Goal: Information Seeking & Learning: Learn about a topic

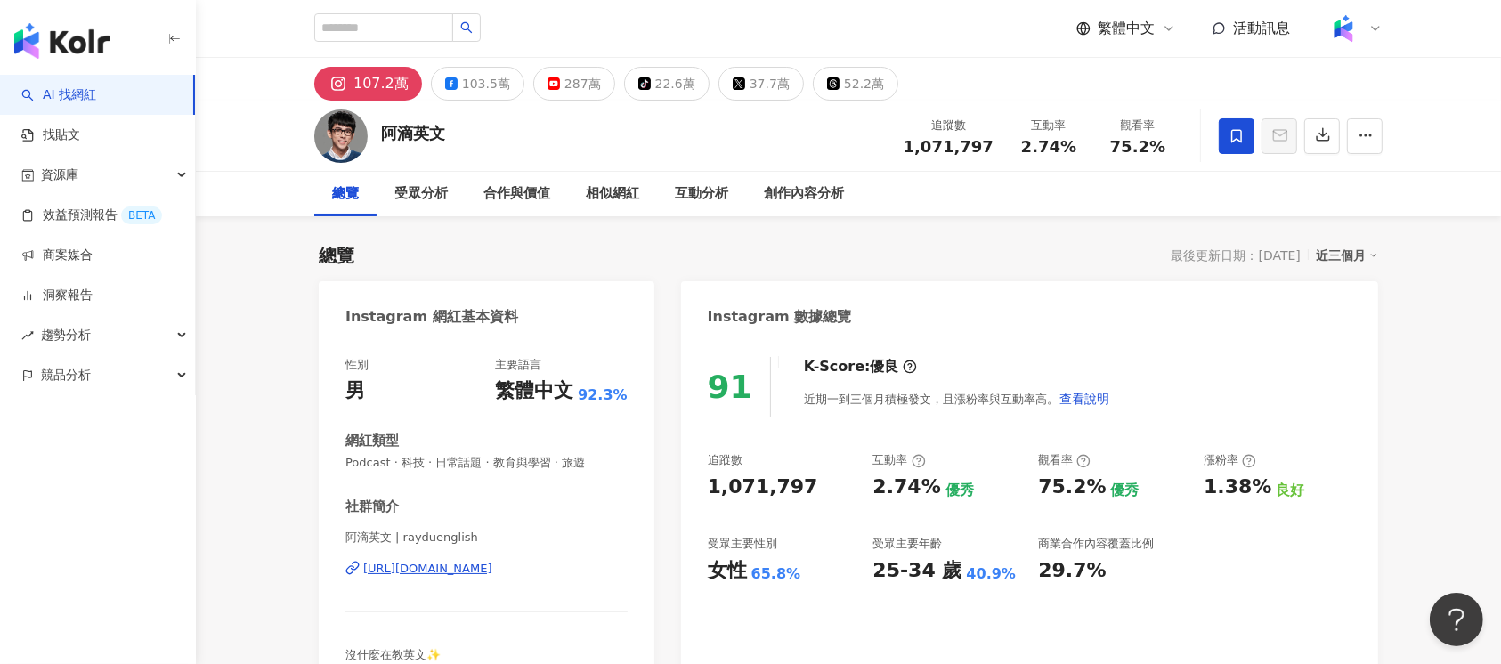
scroll to position [109, 0]
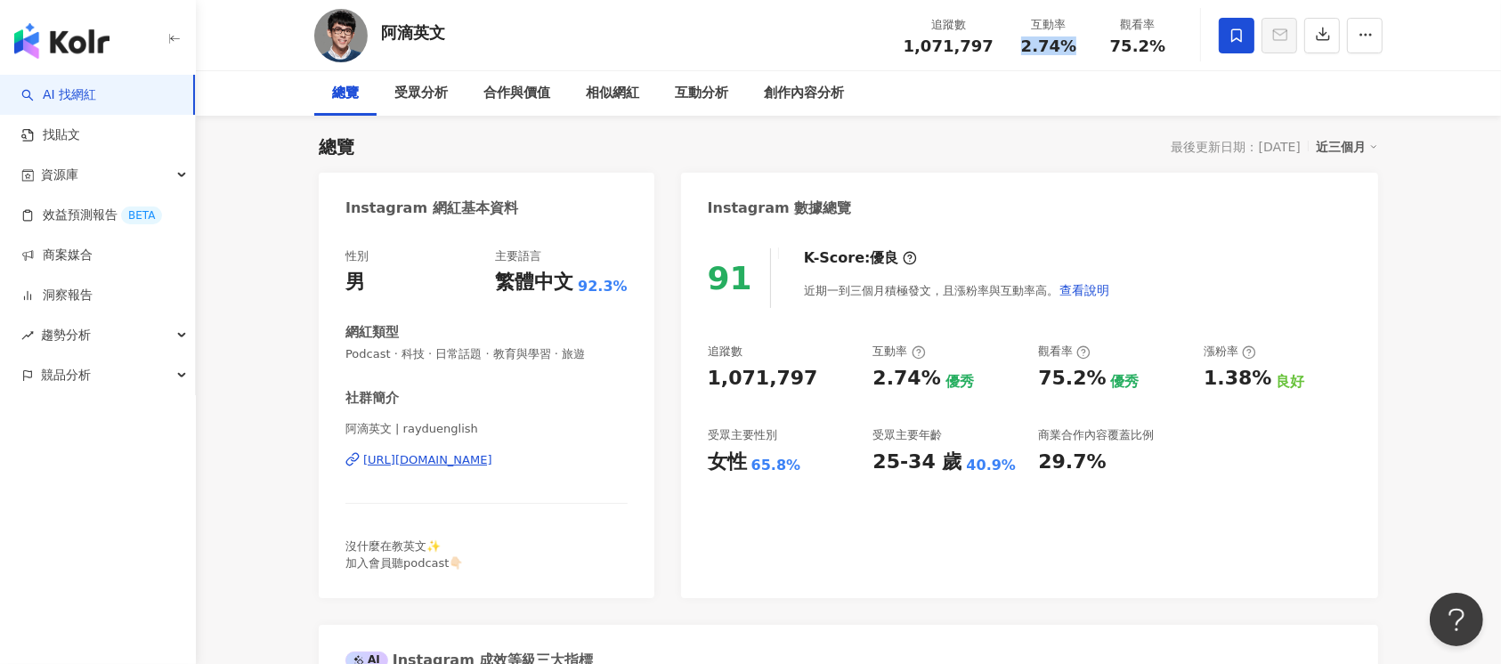
drag, startPoint x: 1019, startPoint y: 46, endPoint x: 1075, endPoint y: 46, distance: 56.1
click at [1075, 46] on div "2.74%" at bounding box center [1049, 46] width 68 height 18
copy span "2.74%"
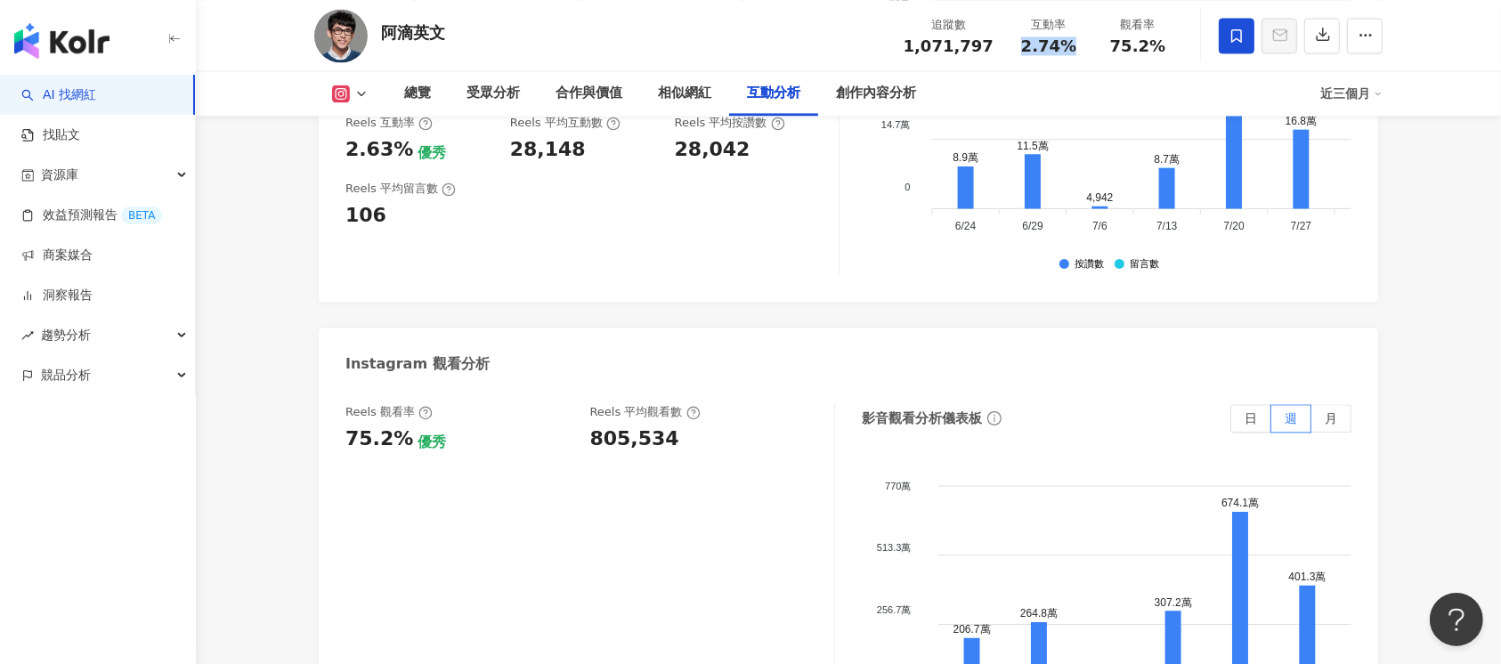
scroll to position [4037, 0]
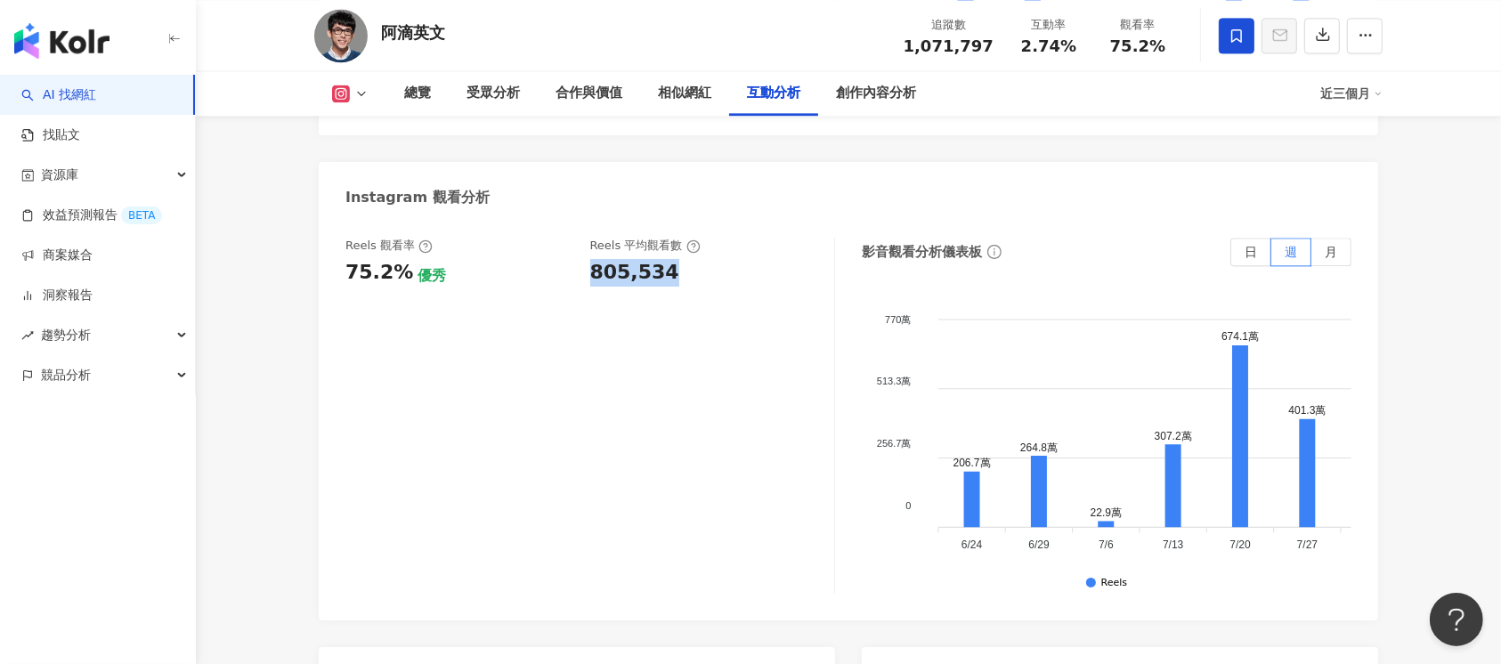
drag, startPoint x: 583, startPoint y: 229, endPoint x: 679, endPoint y: 227, distance: 96.2
click at [679, 238] on div "Reels 觀看率 75.2% 優秀 [PERSON_NAME] 平均觀看數 805,534" at bounding box center [581, 262] width 471 height 48
copy div "805,534"
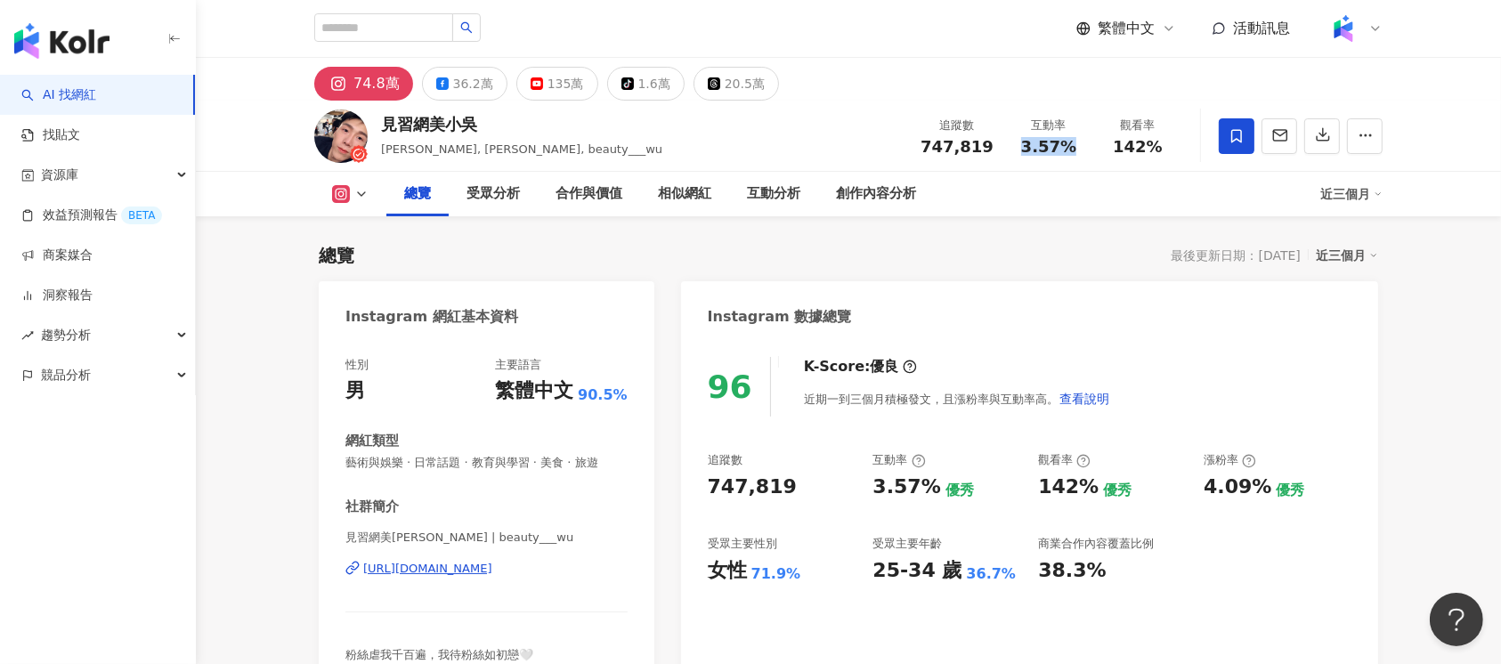
drag, startPoint x: 1067, startPoint y: 146, endPoint x: 1065, endPoint y: 0, distance: 146.0
click at [1068, 146] on div "3.57%" at bounding box center [1049, 147] width 68 height 18
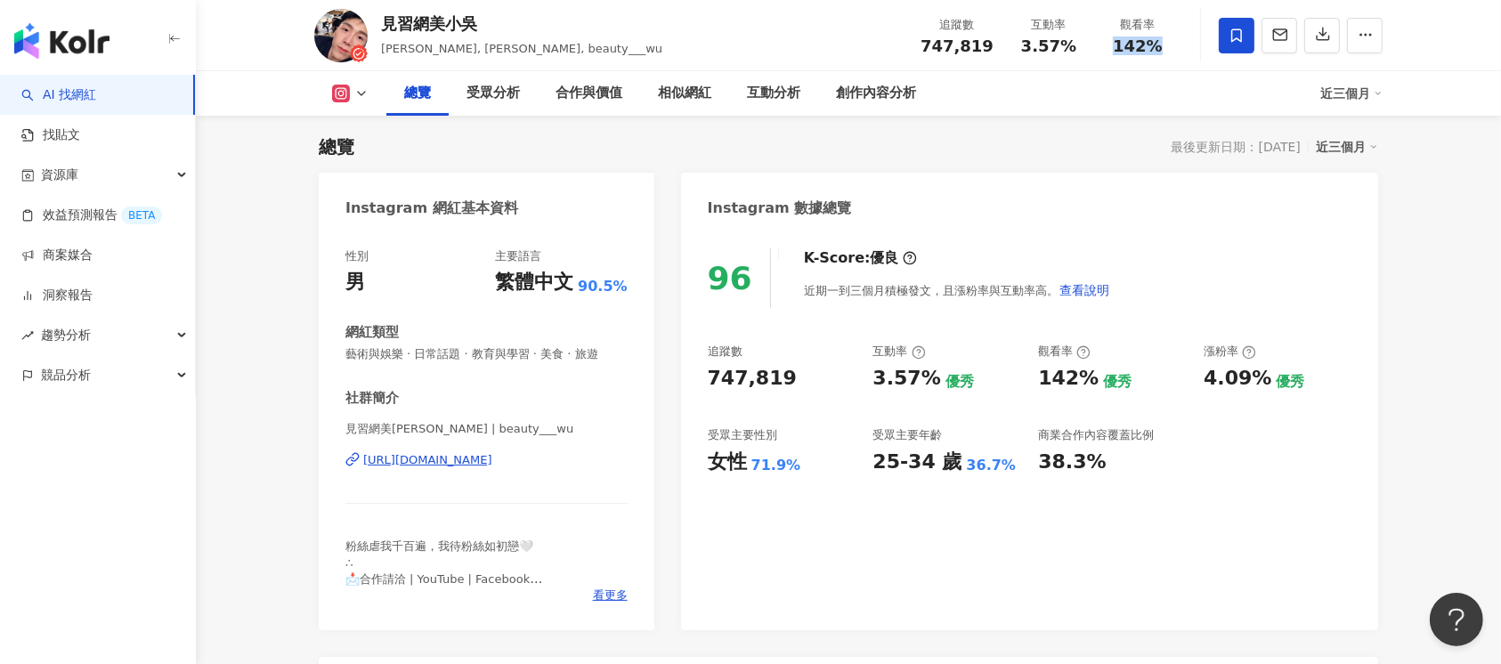
drag, startPoint x: 1118, startPoint y: 45, endPoint x: 1155, endPoint y: 48, distance: 37.5
click at [1155, 48] on span "142%" at bounding box center [1138, 46] width 50 height 18
copy span "142%"
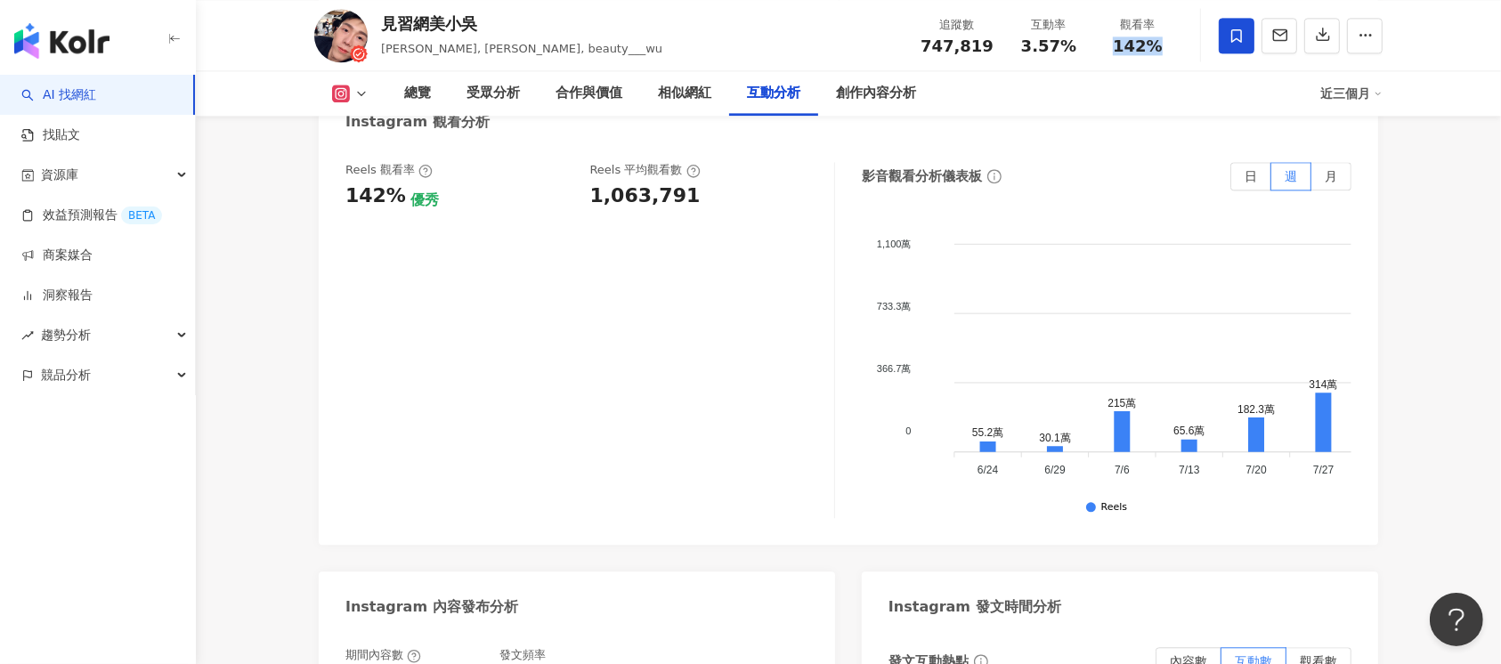
scroll to position [4027, 0]
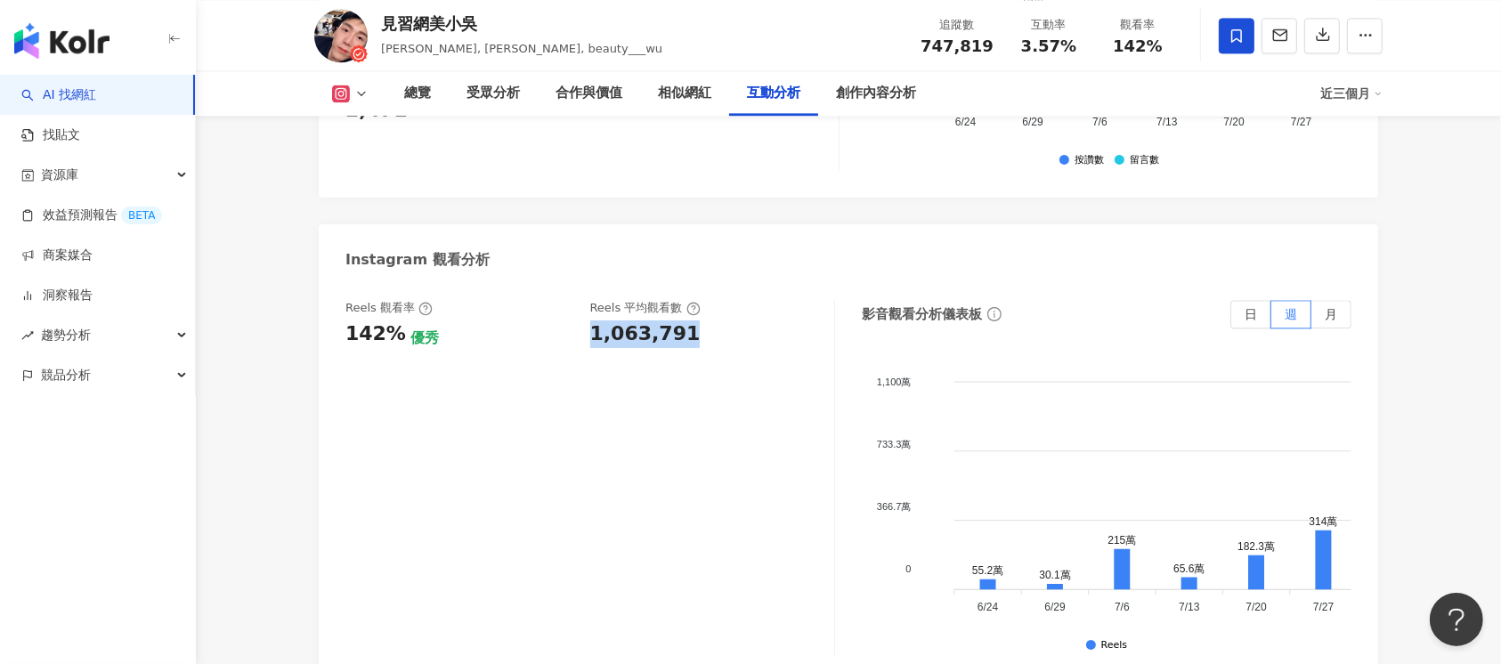
drag, startPoint x: 584, startPoint y: 250, endPoint x: 715, endPoint y: 250, distance: 130.9
click at [715, 300] on div "Reels 觀看率 142% 優秀 Reels 平均觀看數 1,063,791" at bounding box center [581, 324] width 471 height 48
copy div "1,063,791"
